Goal: Task Accomplishment & Management: Manage account settings

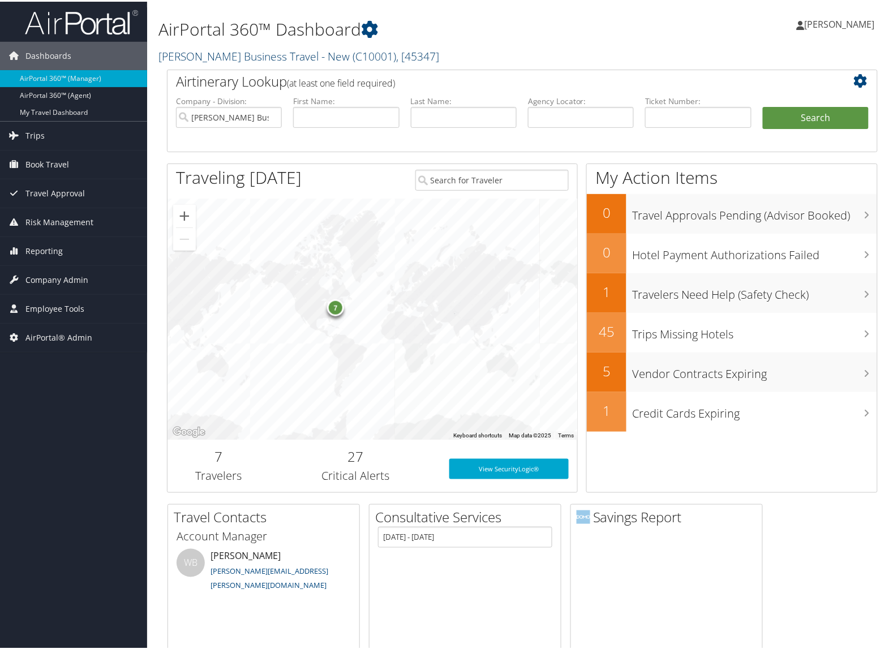
click at [199, 49] on link "Christopherson Business Travel - New ( C10001 ) , [ 45347 ]" at bounding box center [298, 54] width 281 height 15
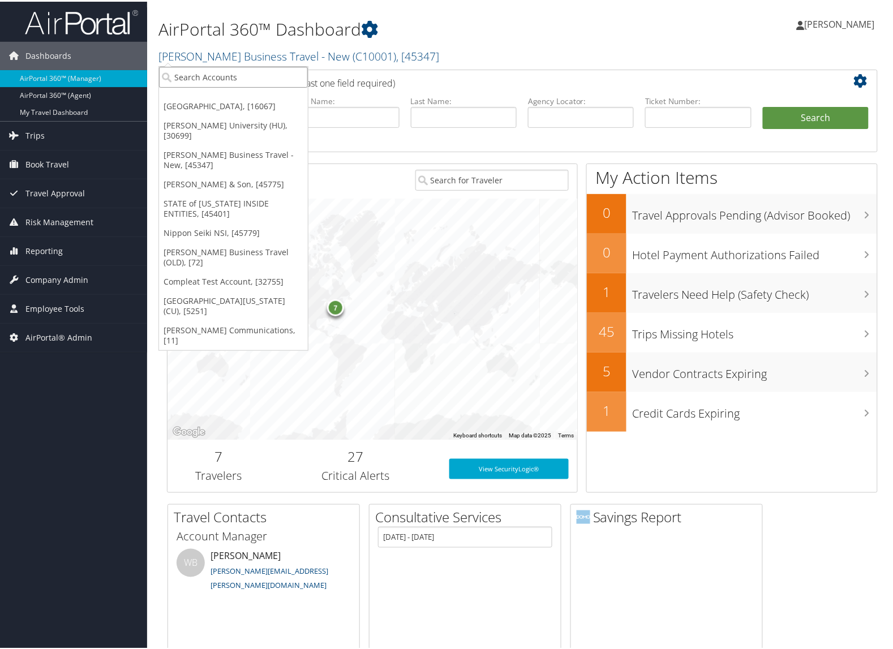
click at [201, 76] on input "search" at bounding box center [233, 75] width 149 height 21
type input "0000ws2"
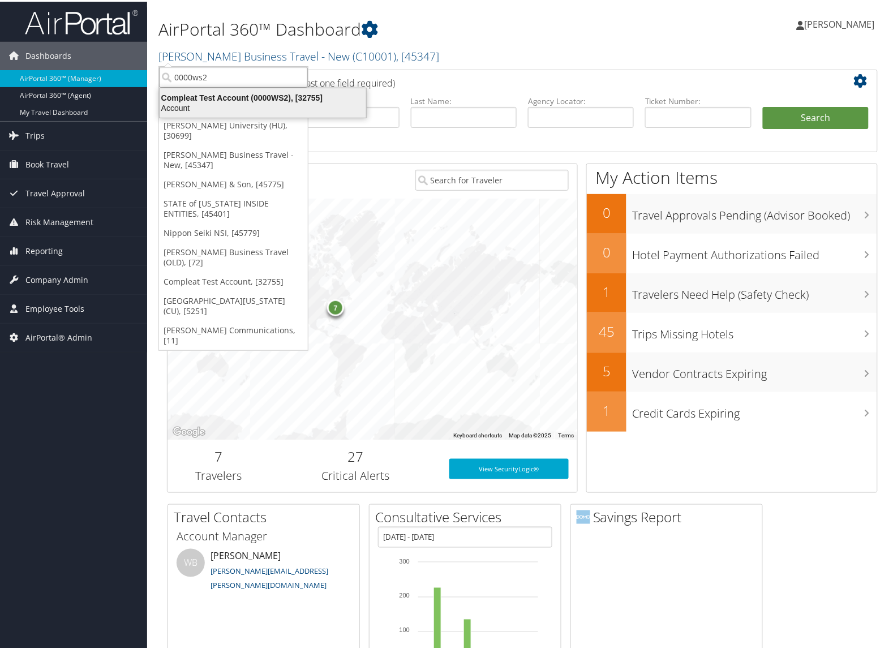
click at [210, 98] on div "Compleat Test Account (0000WS2), [32755]" at bounding box center [263, 96] width 220 height 10
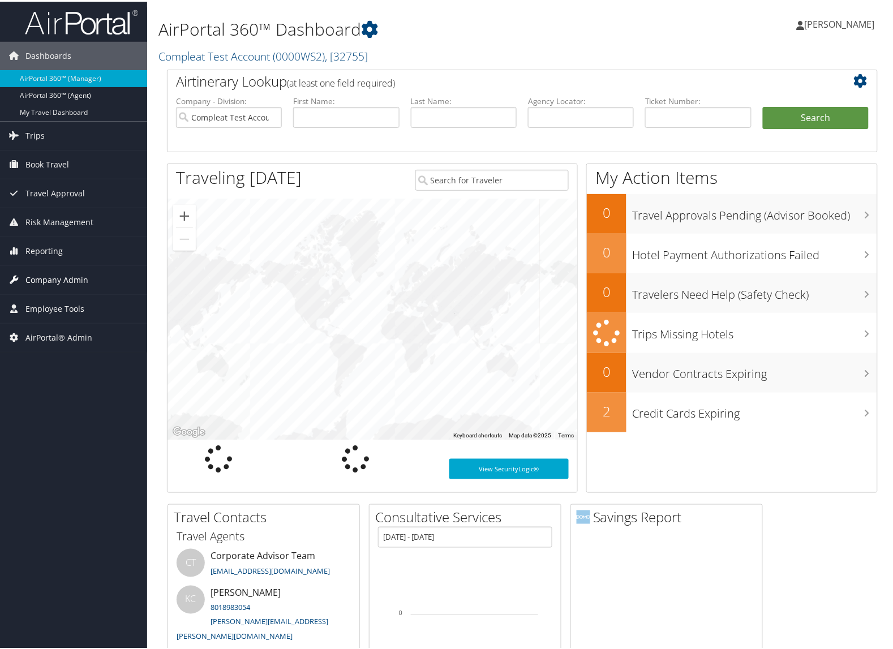
click at [36, 286] on span "Company Admin" at bounding box center [56, 278] width 63 height 28
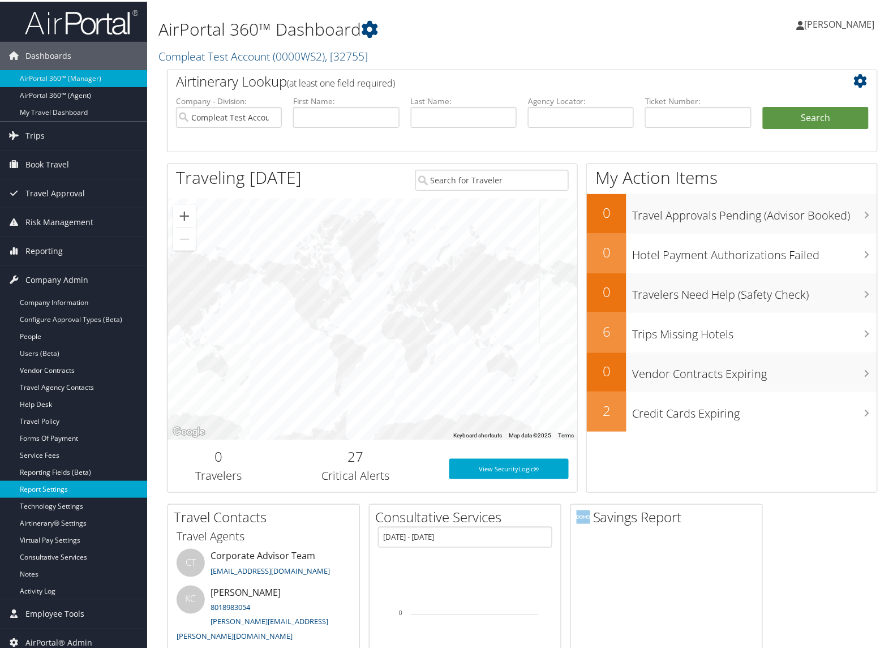
click at [54, 485] on link "Report Settings" at bounding box center [73, 487] width 147 height 17
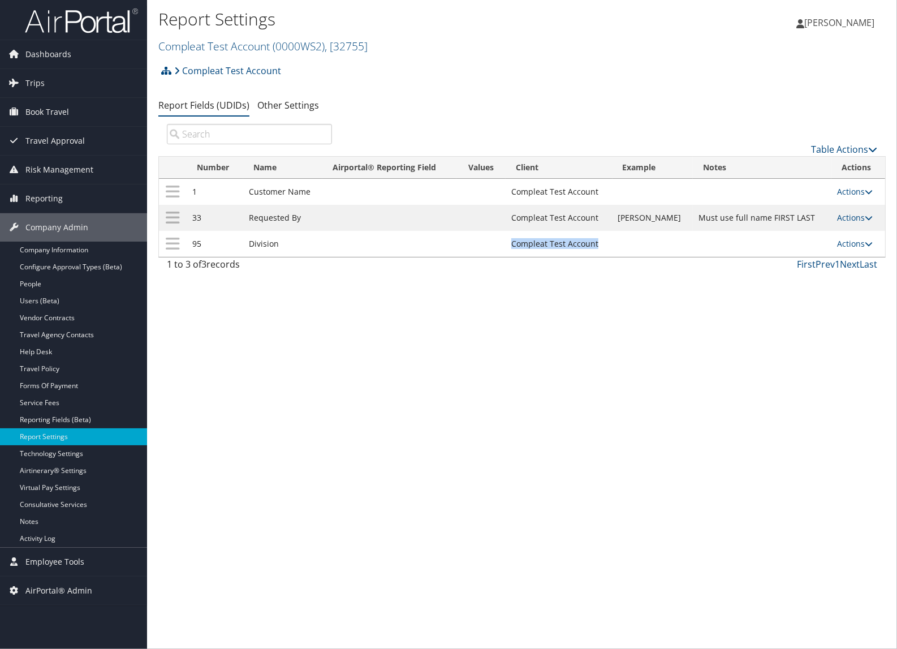
drag, startPoint x: 614, startPoint y: 247, endPoint x: 523, endPoint y: 246, distance: 91.1
click at [523, 246] on td "Compleat Test Account" at bounding box center [559, 244] width 106 height 26
copy td "Compleat Test Account"
click at [37, 55] on span "Dashboards" at bounding box center [48, 54] width 46 height 28
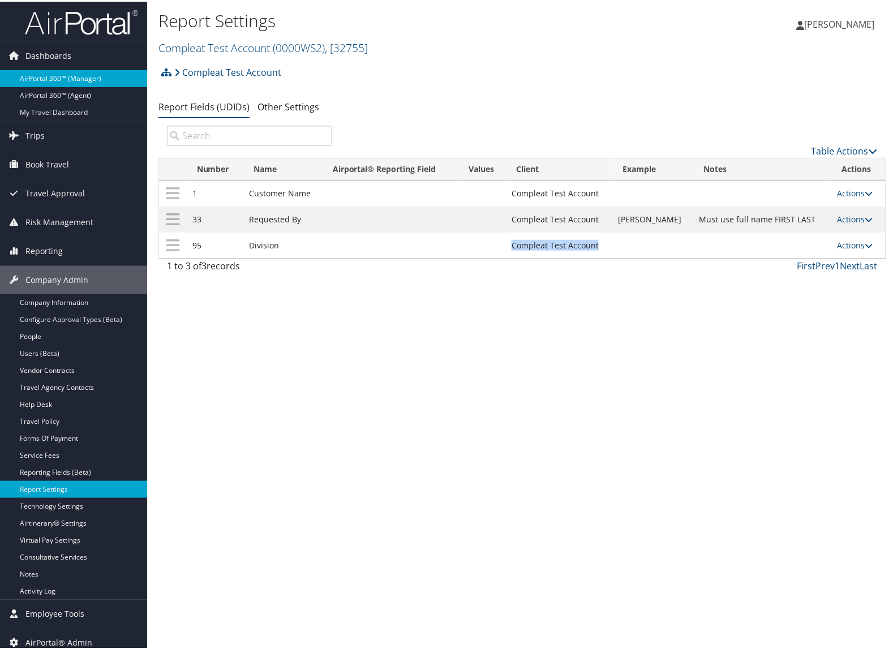
click at [35, 72] on link "AirPortal 360™ (Manager)" at bounding box center [73, 76] width 147 height 17
